Goal: Find specific page/section: Find specific page/section

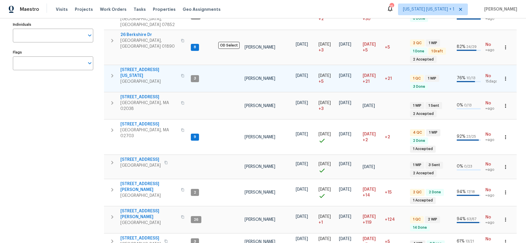
scroll to position [93, 0]
click at [142, 78] on span "Mineola, NY 11501" at bounding box center [148, 81] width 57 height 6
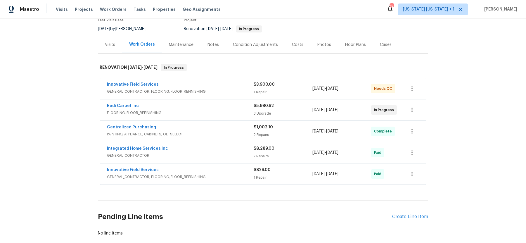
scroll to position [51, 0]
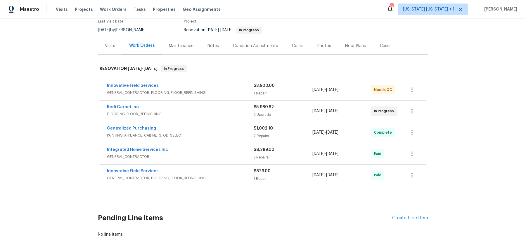
click at [229, 109] on div "Redi Carpet Inc" at bounding box center [180, 107] width 147 height 7
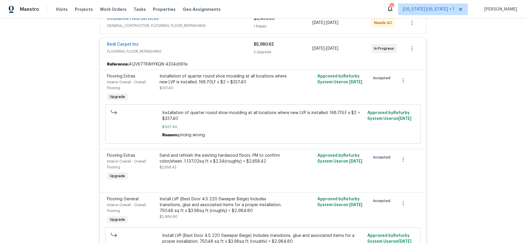
click at [241, 42] on div "Redi Carpet Inc" at bounding box center [180, 44] width 147 height 7
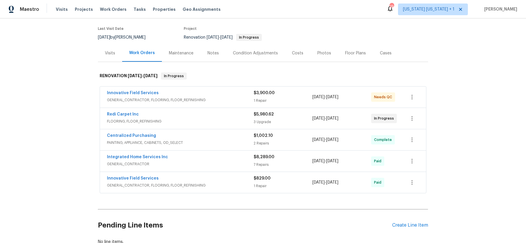
scroll to position [34, 0]
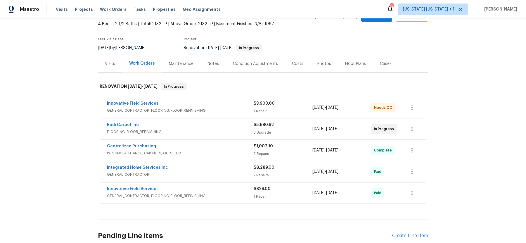
click at [212, 67] on div "Notes" at bounding box center [212, 63] width 25 height 17
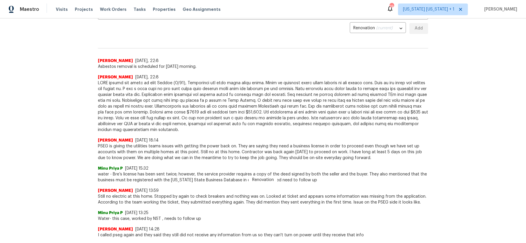
scroll to position [124, 0]
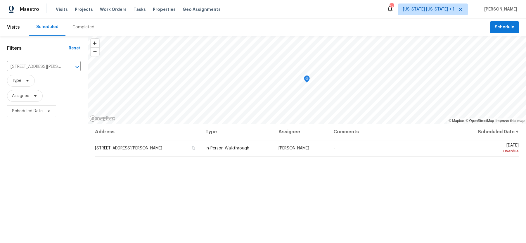
click at [86, 28] on div "Completed" at bounding box center [83, 27] width 22 height 6
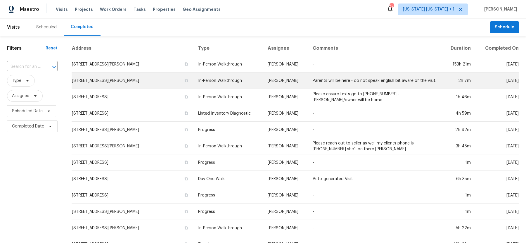
click at [211, 79] on td "In-Person Walkthrough" at bounding box center [228, 80] width 70 height 16
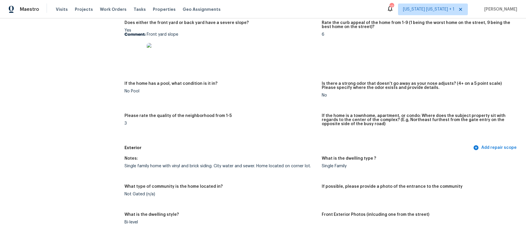
scroll to position [206, 0]
